Goal: Check status: Check status

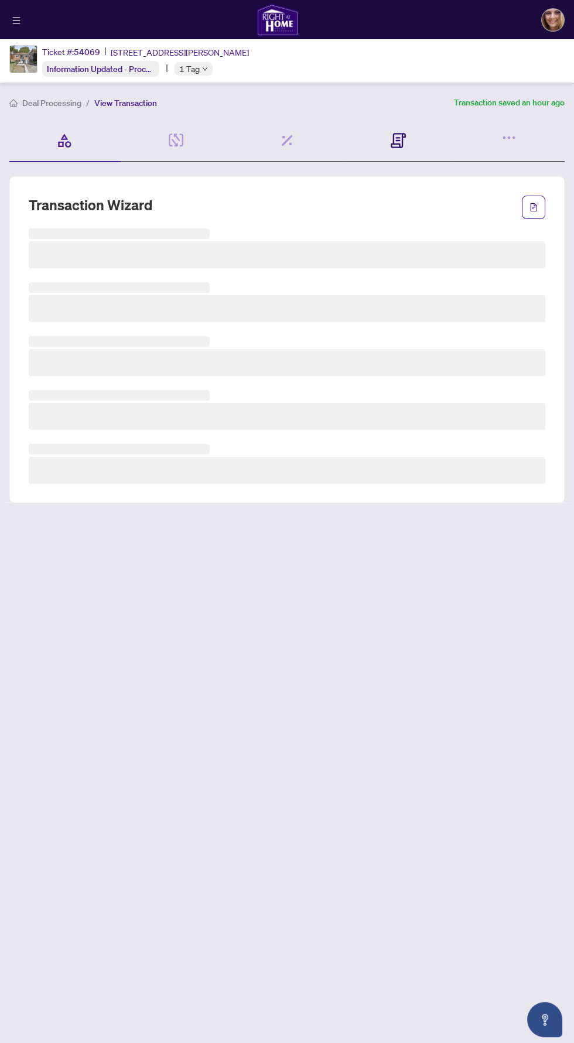
click at [393, 137] on icon at bounding box center [397, 140] width 15 height 15
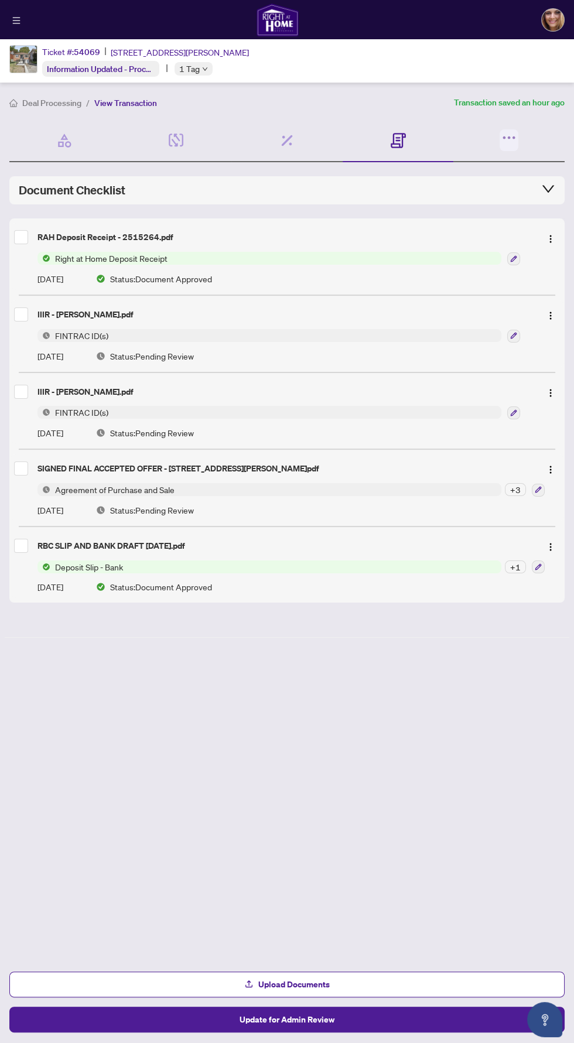
click at [503, 145] on icon "button" at bounding box center [509, 137] width 16 height 16
click at [413, 207] on span "Document Archive" at bounding box center [458, 202] width 102 height 13
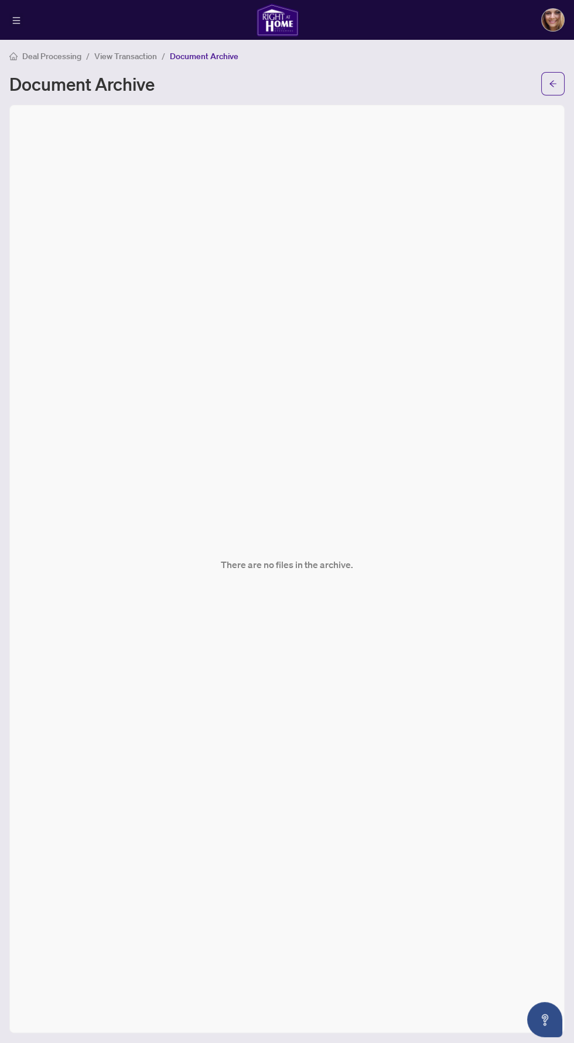
click at [16, 19] on icon "menu" at bounding box center [17, 20] width 8 height 6
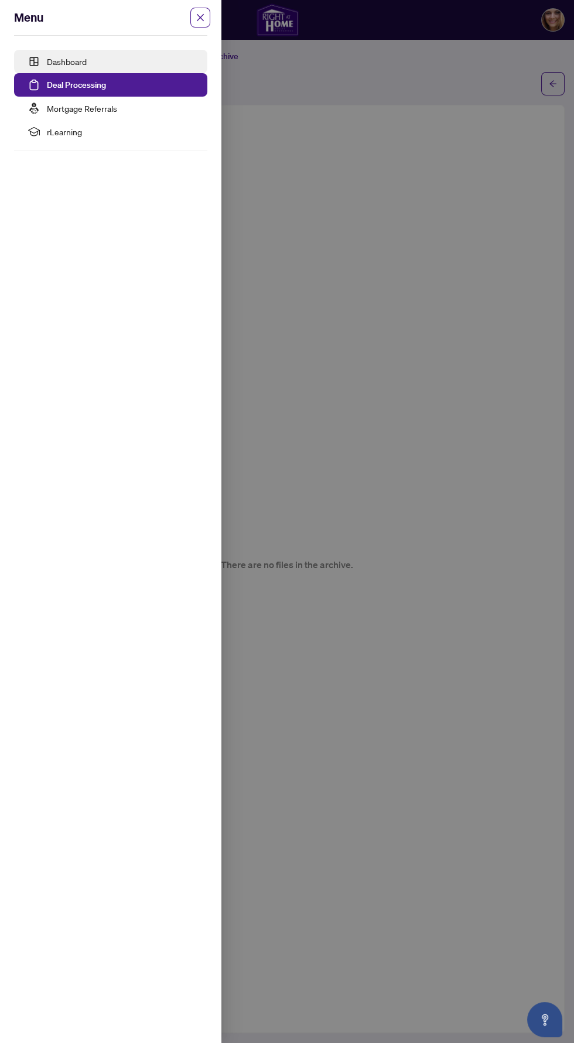
click at [71, 61] on link "Dashboard" at bounding box center [67, 61] width 40 height 11
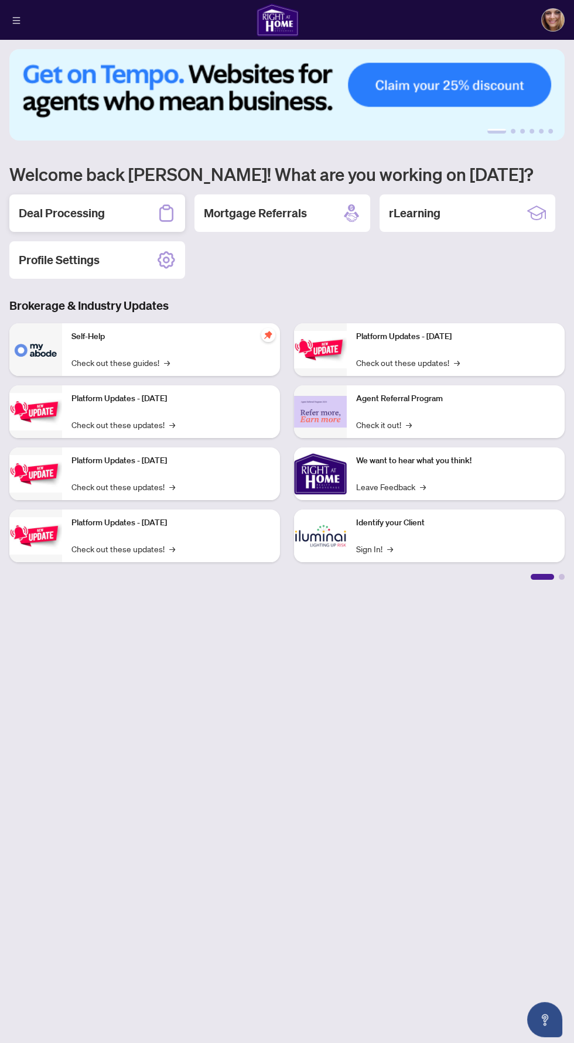
click at [79, 217] on h2 "Deal Processing" at bounding box center [62, 213] width 86 height 16
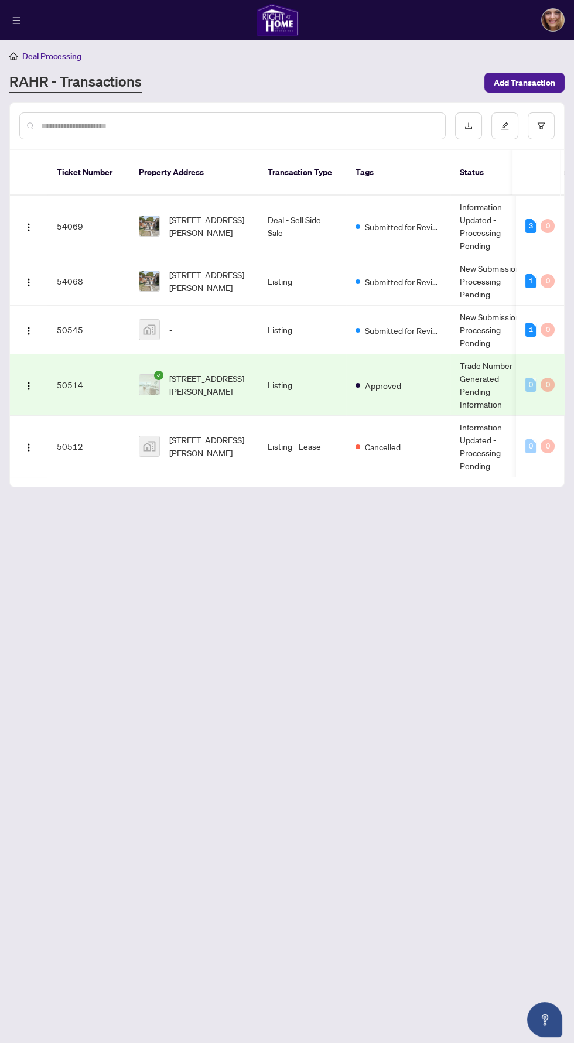
click at [225, 217] on span "[STREET_ADDRESS][PERSON_NAME]" at bounding box center [209, 226] width 80 height 26
click at [207, 232] on td "[STREET_ADDRESS][PERSON_NAME]" at bounding box center [193, 226] width 129 height 61
click at [381, 220] on span "Submitted for Review" at bounding box center [403, 226] width 76 height 13
click at [476, 226] on td "Information Updated - Processing Pending" at bounding box center [494, 226] width 88 height 61
click at [527, 219] on div "3" at bounding box center [530, 226] width 11 height 14
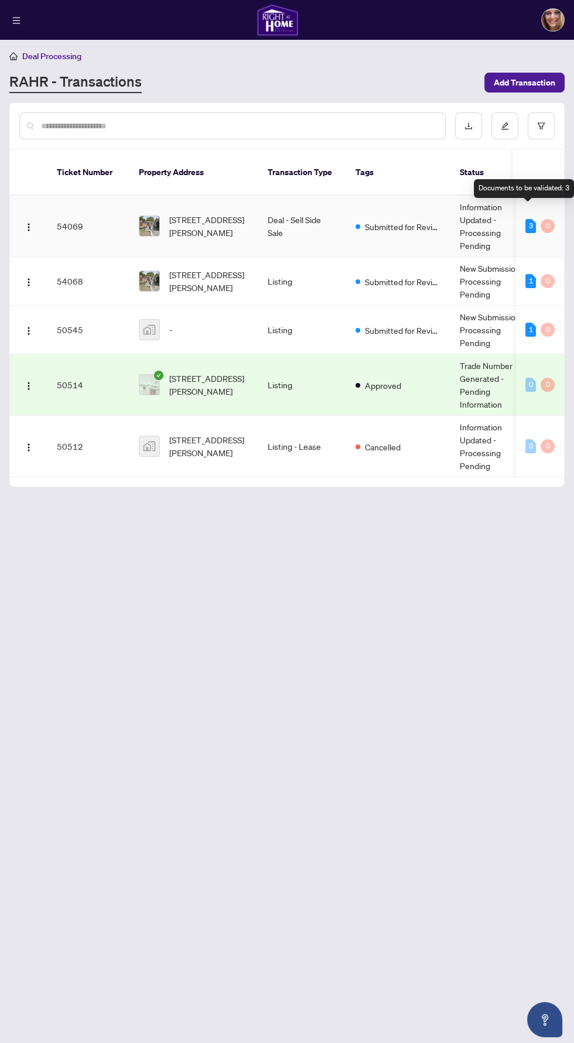
click at [544, 219] on div "0" at bounding box center [547, 226] width 14 height 14
click at [46, 214] on td at bounding box center [28, 226] width 37 height 61
click at [28, 217] on button "button" at bounding box center [28, 226] width 19 height 19
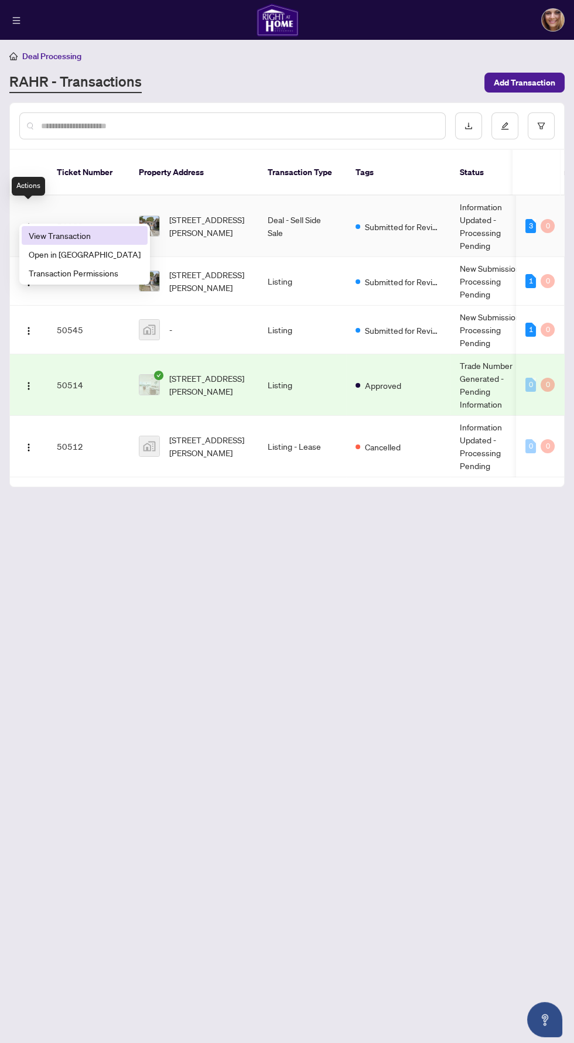
click at [47, 231] on span "View Transaction" at bounding box center [85, 235] width 112 height 13
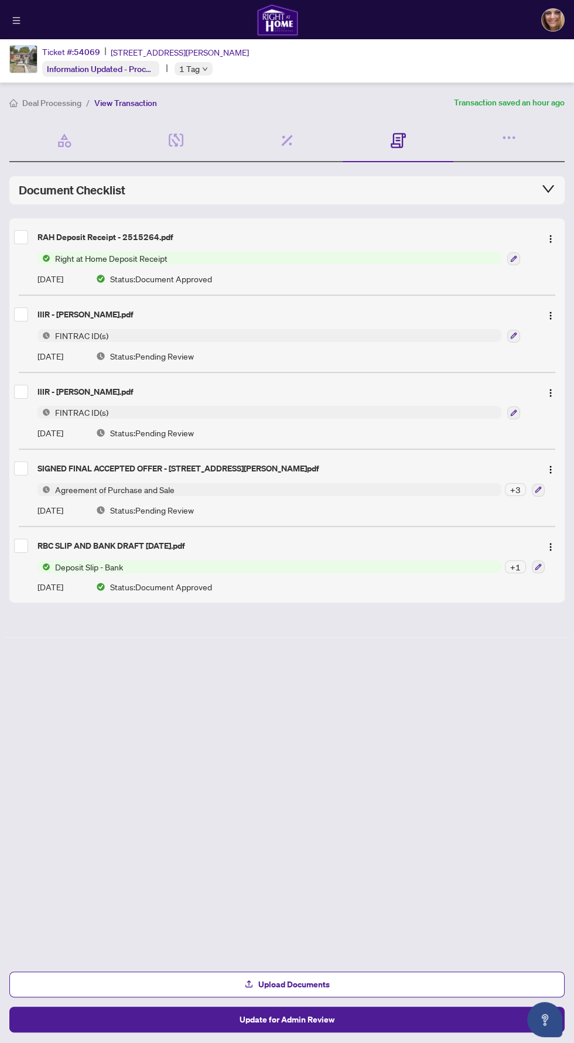
click at [210, 485] on span "Agreement of Purchase and Sale" at bounding box center [269, 489] width 464 height 13
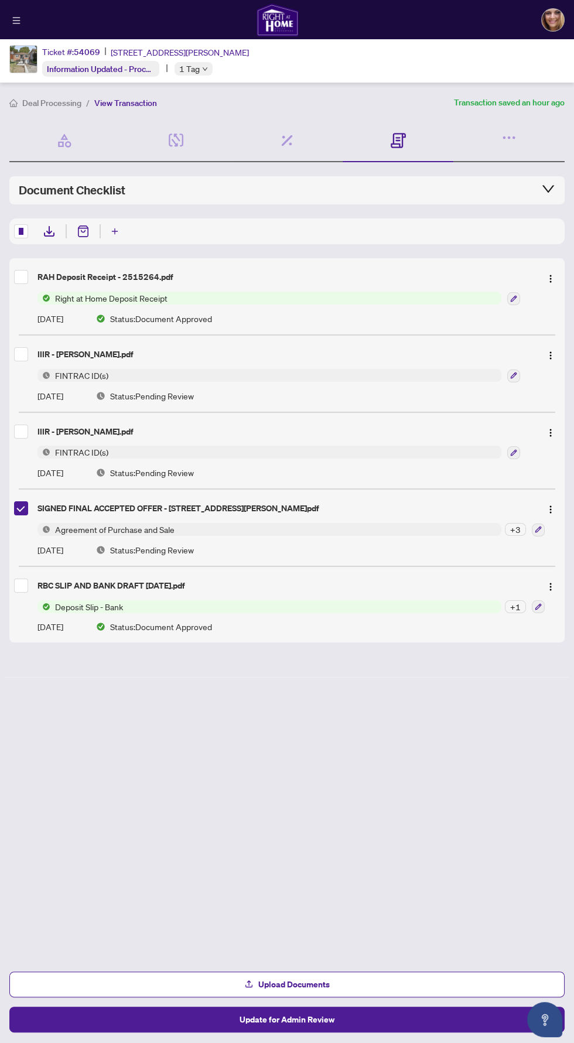
click at [49, 234] on icon at bounding box center [49, 231] width 14 height 14
